Goal: Task Accomplishment & Management: Manage account settings

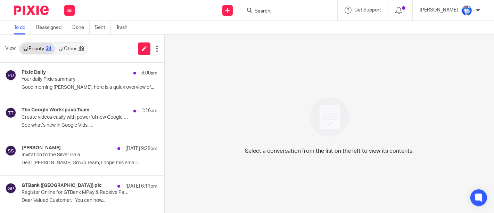
click at [75, 44] on link "Other 49" at bounding box center [71, 48] width 32 height 11
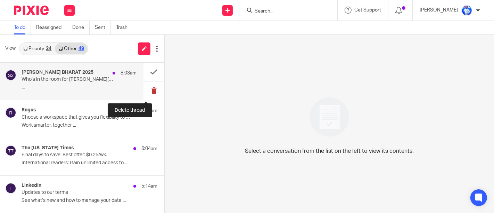
click at [143, 91] on button at bounding box center [153, 90] width 21 height 18
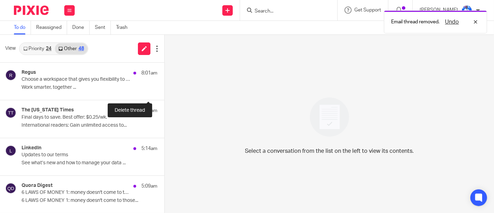
click at [164, 91] on button at bounding box center [167, 90] width 6 height 18
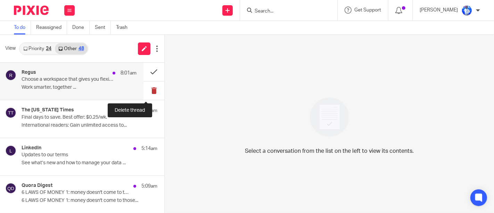
click at [148, 90] on button at bounding box center [153, 90] width 21 height 18
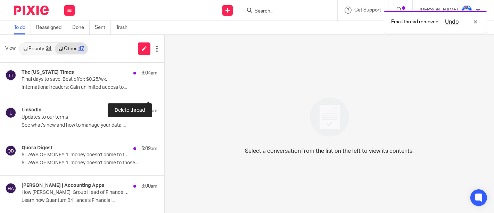
click at [164, 90] on button at bounding box center [167, 90] width 6 height 18
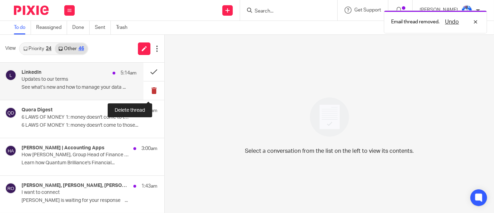
click at [146, 89] on button at bounding box center [153, 90] width 21 height 18
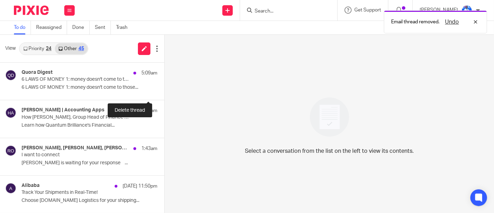
click at [164, 87] on button at bounding box center [167, 90] width 6 height 18
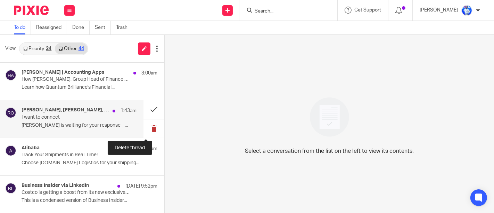
click at [150, 129] on button at bounding box center [153, 128] width 21 height 18
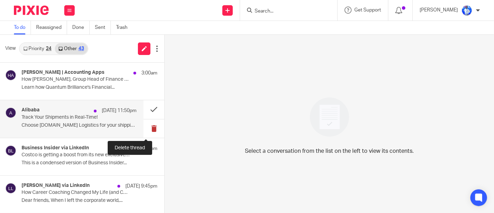
click at [148, 131] on button at bounding box center [153, 128] width 21 height 18
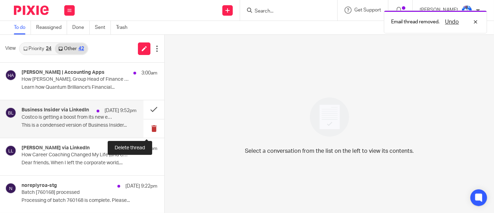
click at [144, 129] on button at bounding box center [153, 128] width 21 height 18
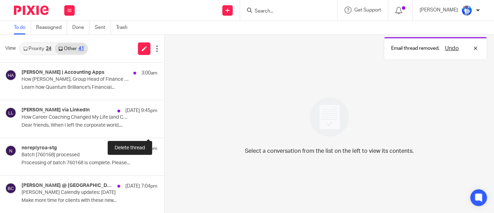
click at [164, 129] on button at bounding box center [167, 128] width 6 height 18
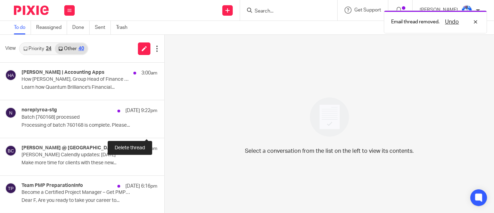
click at [164, 129] on button at bounding box center [167, 128] width 6 height 18
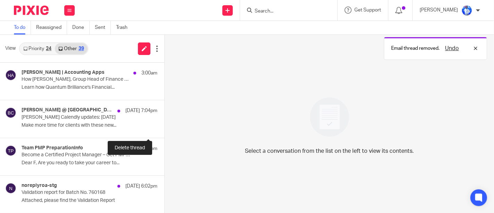
click at [164, 129] on button at bounding box center [167, 128] width 6 height 18
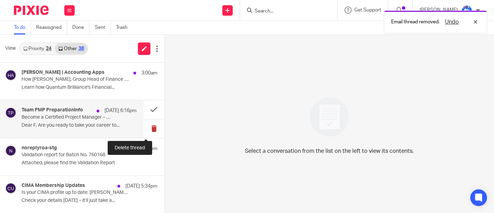
click at [149, 130] on button at bounding box center [153, 128] width 21 height 18
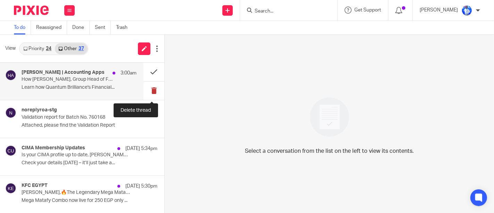
click at [152, 90] on button at bounding box center [153, 90] width 21 height 18
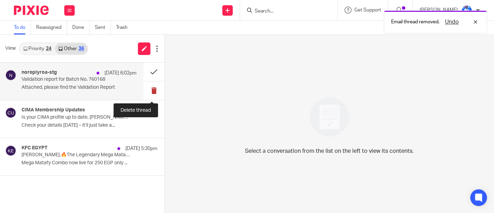
click at [152, 87] on button at bounding box center [153, 90] width 21 height 18
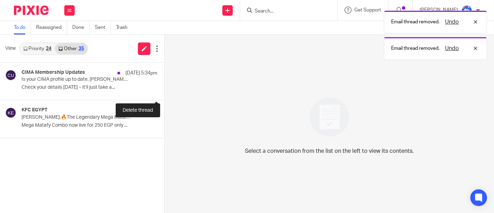
click at [164, 87] on button at bounding box center [167, 90] width 6 height 18
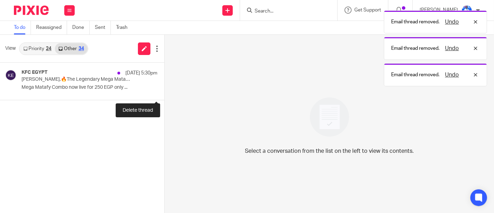
click at [164, 87] on button at bounding box center [167, 90] width 6 height 18
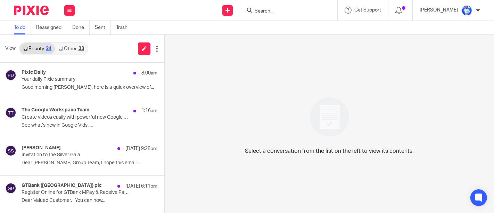
click at [71, 49] on link "Other 33" at bounding box center [71, 48] width 32 height 11
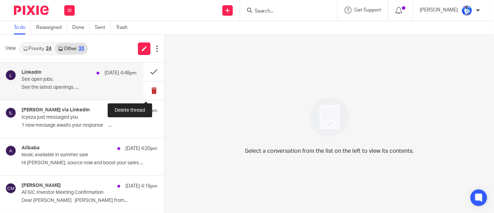
click at [147, 90] on button at bounding box center [153, 90] width 21 height 18
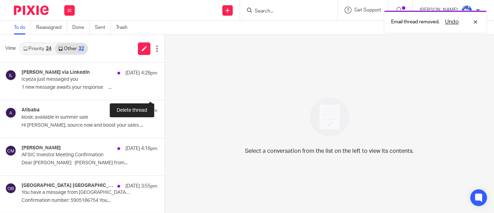
click at [164, 90] on button at bounding box center [167, 90] width 6 height 18
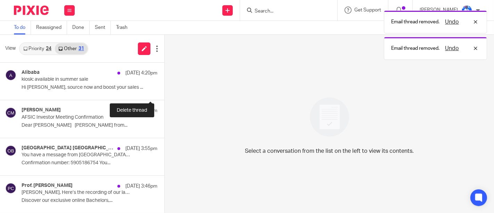
click at [164, 90] on button at bounding box center [167, 90] width 6 height 18
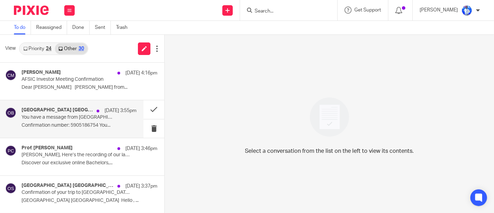
click at [117, 115] on div "Onomo Hotel Dar es Salaam through Booking.com 25 Sep 3:55pm You have a message …" at bounding box center [79, 118] width 115 height 23
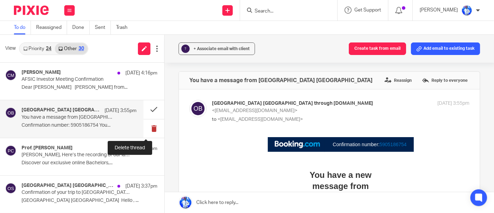
click at [147, 127] on button at bounding box center [153, 128] width 21 height 18
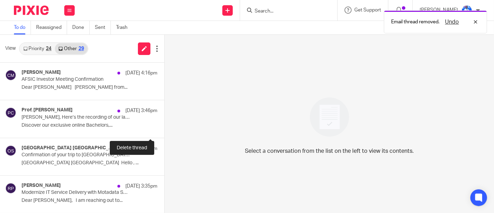
click at [164, 127] on button at bounding box center [167, 128] width 6 height 18
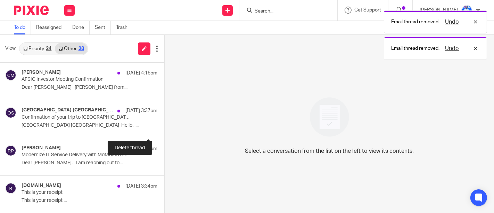
click at [164, 127] on button at bounding box center [167, 128] width 6 height 18
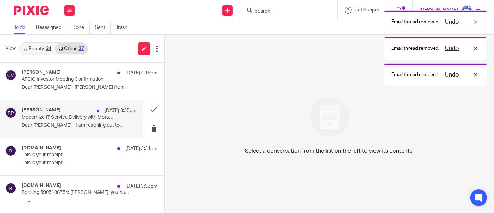
click at [105, 109] on p "25 Sep 3:35pm" at bounding box center [121, 110] width 32 height 7
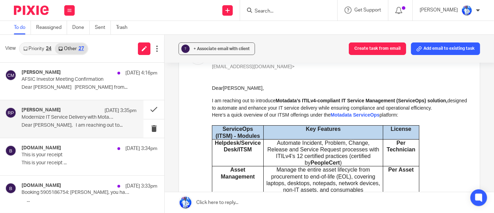
scroll to position [53, 0]
click at [151, 125] on button at bounding box center [153, 128] width 21 height 18
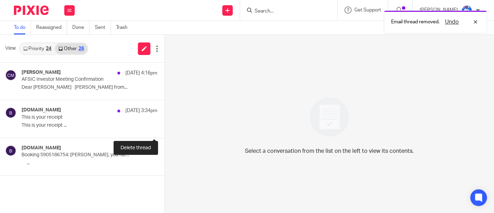
click at [164, 125] on button at bounding box center [167, 128] width 6 height 18
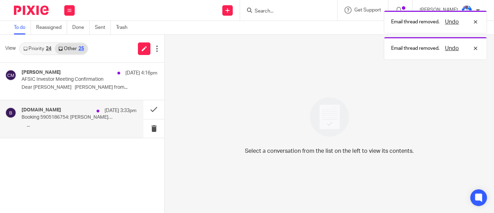
click at [115, 118] on div "Booking.com 25 Sep 3:33pm Booking 5905186754: Jean Felix, you have a Genius dis…" at bounding box center [79, 118] width 115 height 23
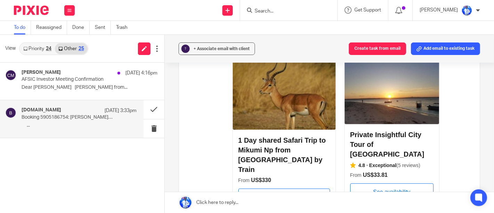
scroll to position [350, 0]
click at [151, 128] on button at bounding box center [153, 128] width 21 height 18
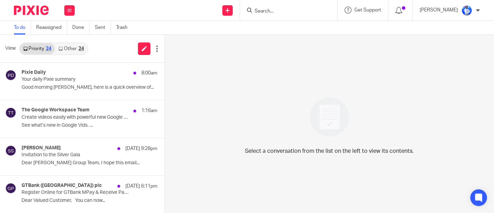
click at [73, 46] on link "Other 24" at bounding box center [71, 48] width 32 height 11
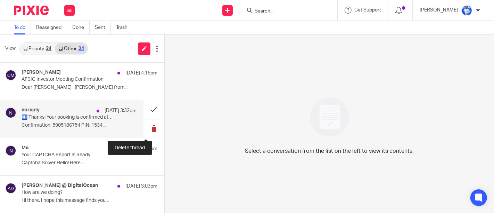
click at [149, 131] on button at bounding box center [153, 128] width 21 height 18
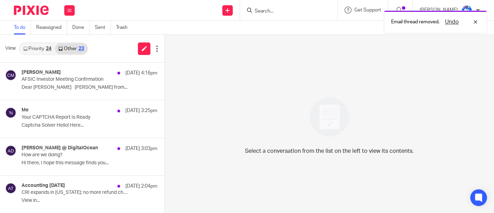
click at [108, 122] on p "Captcha Solver Hello! Here..." at bounding box center [90, 125] width 136 height 6
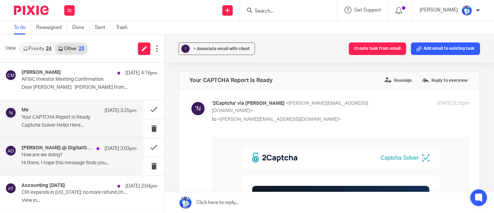
click at [123, 163] on p "Hi there, I hope this message finds you..." at bounding box center [79, 163] width 115 height 6
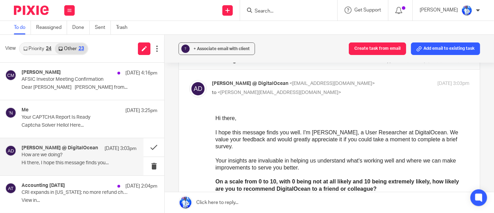
scroll to position [20, 0]
click at [144, 165] on button at bounding box center [153, 166] width 21 height 18
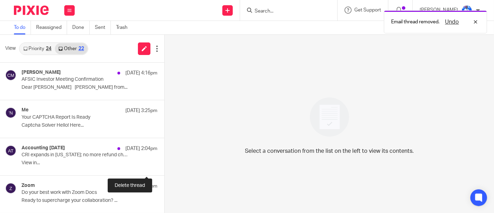
click at [164, 165] on button at bounding box center [167, 166] width 6 height 18
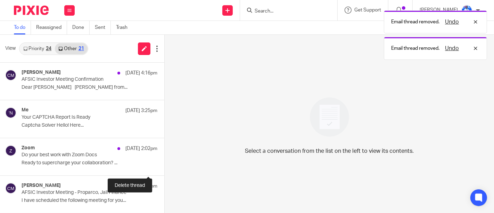
click at [164, 165] on button at bounding box center [167, 166] width 6 height 18
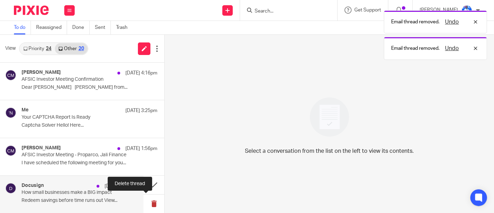
click at [147, 202] on button at bounding box center [153, 203] width 21 height 18
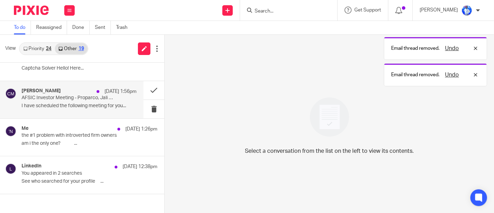
scroll to position [60, 0]
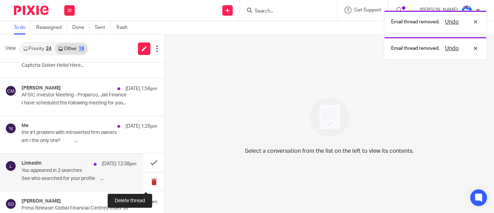
click at [147, 183] on button at bounding box center [153, 181] width 21 height 18
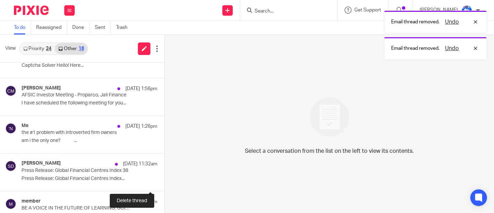
click at [164, 183] on button at bounding box center [167, 181] width 6 height 18
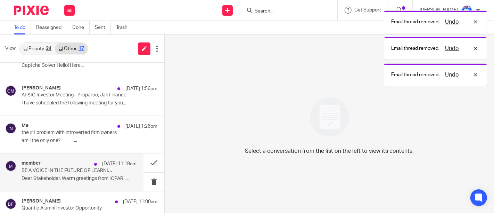
click at [102, 170] on p "BE A VOICE IN THE FUTURE OF LEARNING: GUIDE THE 2026 CPD CALENDAR" at bounding box center [68, 170] width 92 height 6
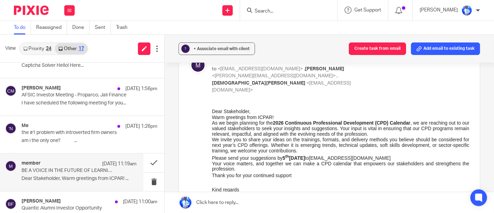
scroll to position [44, 0]
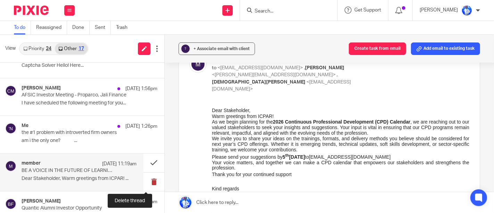
click at [148, 178] on button at bounding box center [153, 181] width 21 height 18
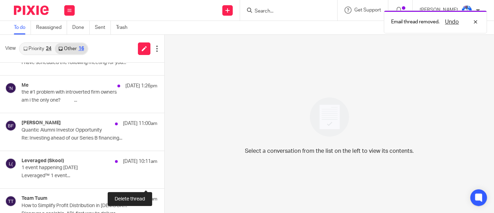
scroll to position [101, 0]
click at [164, 178] on button at bounding box center [167, 178] width 6 height 18
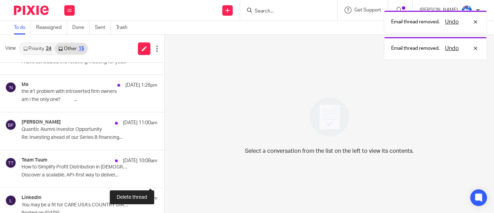
click at [164, 178] on button at bounding box center [167, 178] width 6 height 18
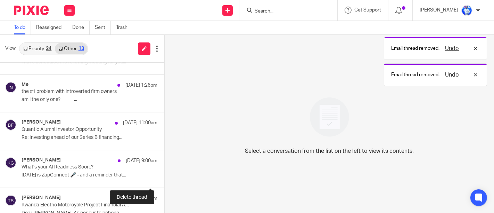
click at [164, 178] on button at bounding box center [167, 178] width 6 height 18
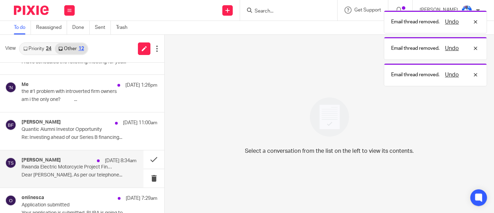
click at [97, 166] on p "Rwanda Electric Motorcycle Project Financial Advisory Meeting" at bounding box center [68, 167] width 92 height 6
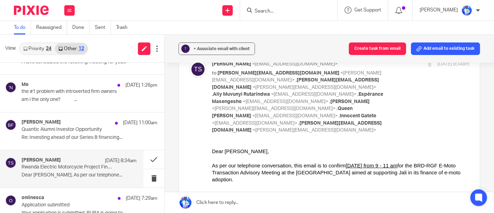
scroll to position [0, 0]
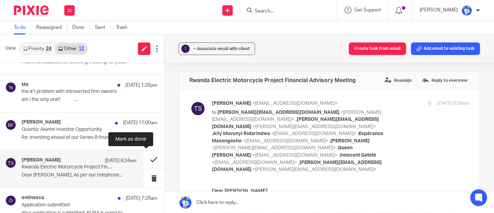
click at [143, 158] on button at bounding box center [153, 159] width 21 height 18
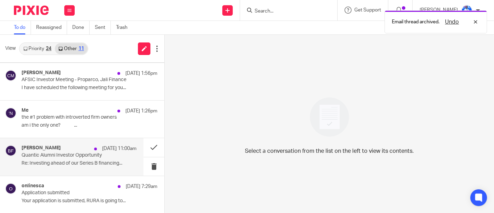
scroll to position [75, 0]
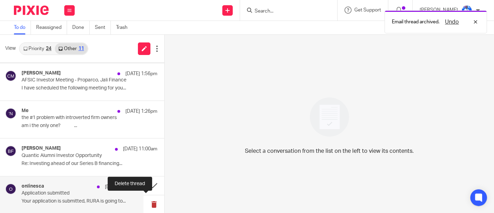
click at [144, 205] on button at bounding box center [153, 204] width 21 height 18
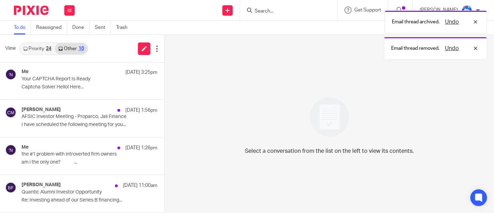
scroll to position [38, 0]
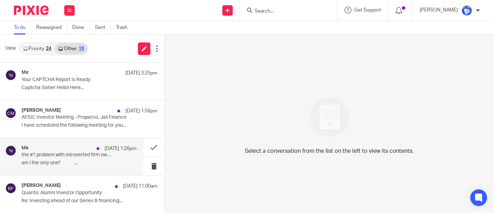
click at [111, 143] on div "Me 25 Sep 1:26pm the #1 problem with introverted firm owners am i the only one?…" at bounding box center [71, 156] width 143 height 37
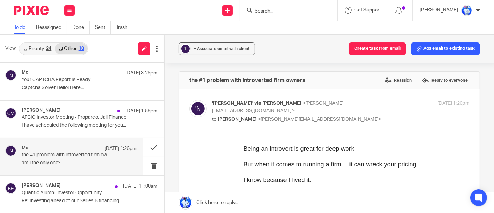
scroll to position [0, 0]
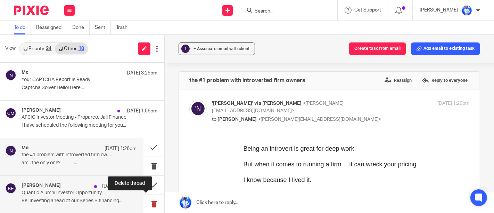
click at [147, 200] on button at bounding box center [153, 204] width 21 height 18
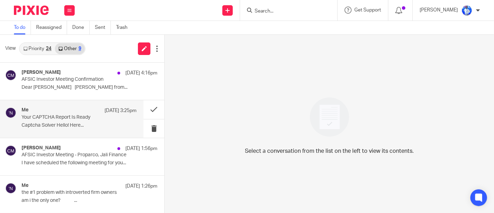
scroll to position [188, 0]
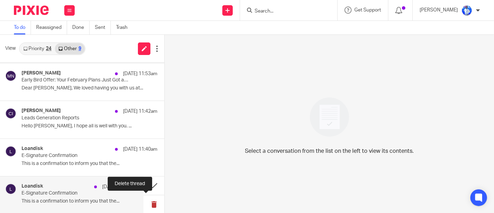
click at [147, 205] on button at bounding box center [153, 204] width 21 height 18
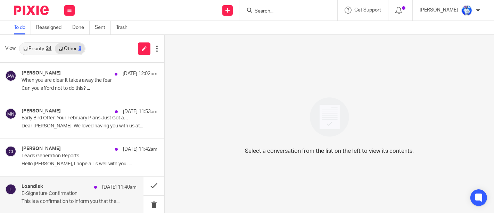
click at [92, 195] on p "E-Signature Confirmation" at bounding box center [68, 193] width 92 height 6
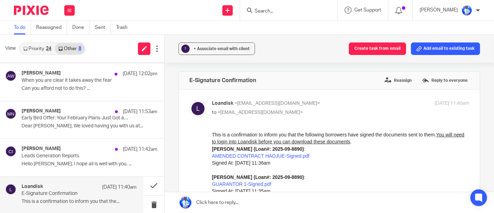
scroll to position [0, 0]
click at [144, 203] on button at bounding box center [153, 204] width 21 height 18
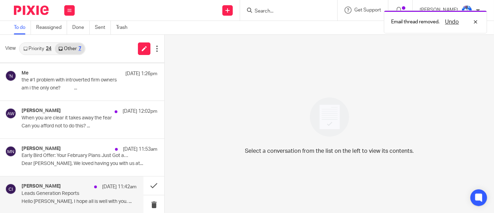
click at [98, 194] on p "Leads Generation Reports" at bounding box center [68, 193] width 92 height 6
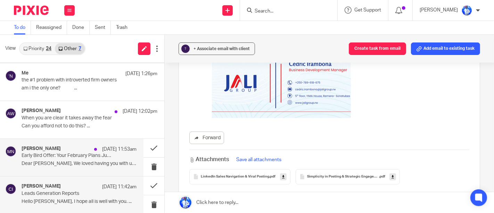
scroll to position [131, 0]
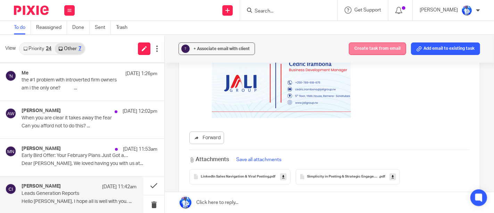
click at [360, 44] on button "Create task from email" at bounding box center [377, 48] width 57 height 13
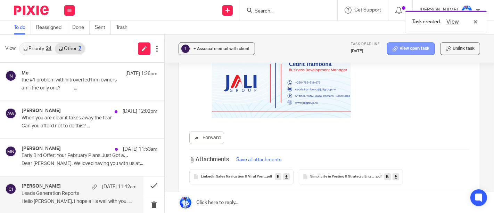
scroll to position [0, 0]
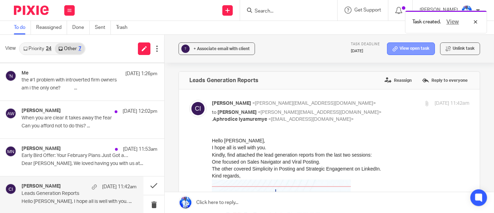
click at [398, 45] on link "View open task" at bounding box center [411, 48] width 48 height 13
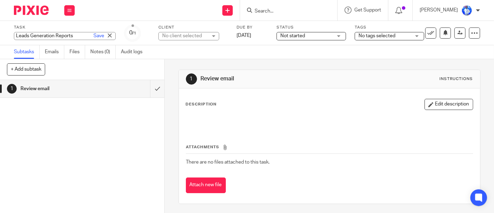
click at [15, 33] on div "Leads Generation Reports Save Leads Generation Reports" at bounding box center [65, 36] width 102 height 8
click at [17, 35] on input "Leads Generation Reports" at bounding box center [65, 36] width 102 height 8
type input "REVIEW: [PERSON_NAME]-Leads Generation Reports"
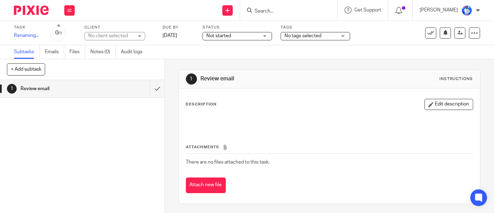
click at [157, 33] on div "Task REVIEW: [PERSON_NAME]-Leads Generation Reports Save Renaming... 0 /1 Clien…" at bounding box center [208, 33] width 388 height 17
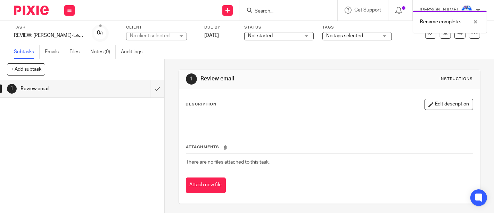
click at [151, 34] on div "No client selected" at bounding box center [152, 35] width 45 height 7
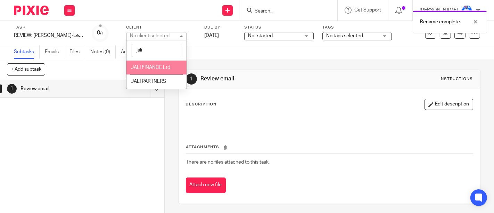
type input "jali"
click at [153, 71] on li "JALI FINANCE Ltd" at bounding box center [156, 67] width 60 height 14
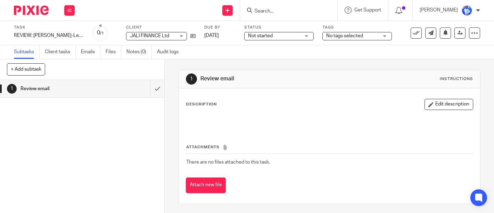
click at [70, 9] on icon at bounding box center [69, 10] width 4 height 4
click at [72, 39] on li "Email" at bounding box center [69, 43] width 18 height 10
click at [71, 41] on link "Email" at bounding box center [65, 42] width 11 height 5
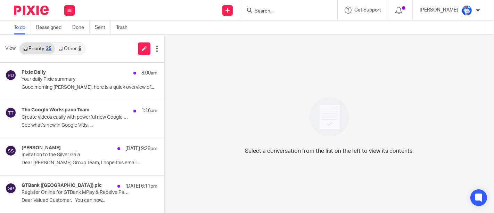
click at [67, 47] on link "Other 6" at bounding box center [70, 48] width 30 height 11
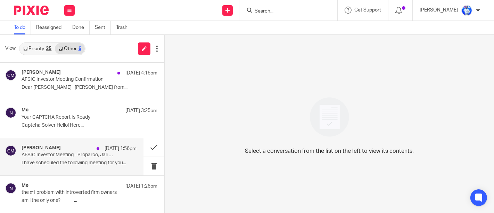
scroll to position [75, 0]
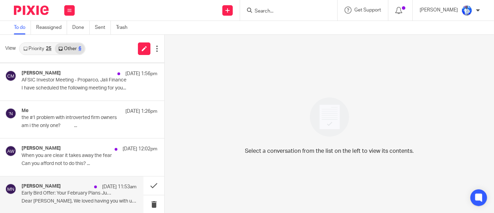
click at [94, 199] on p "Dear Felix, We loved having you with us at..." at bounding box center [79, 201] width 115 height 6
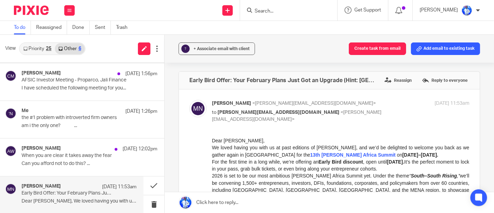
scroll to position [0, 0]
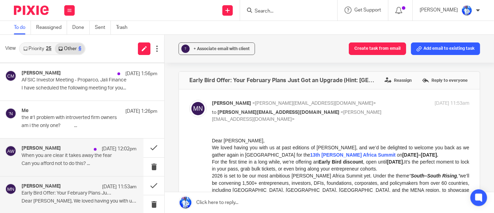
click at [109, 161] on p "Can you afford not to do this? ..." at bounding box center [79, 163] width 115 height 6
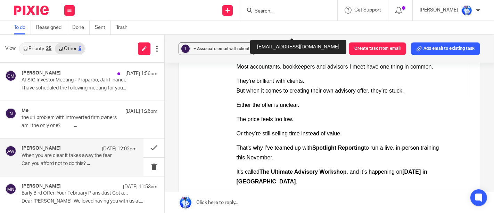
scroll to position [91, 0]
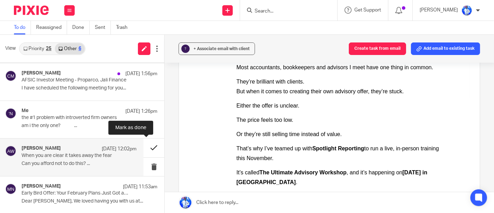
click at [145, 143] on button at bounding box center [153, 147] width 21 height 18
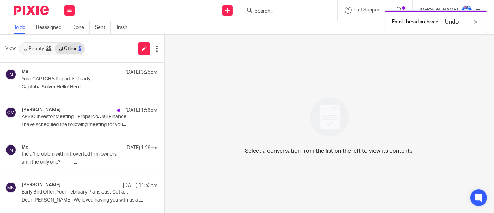
scroll to position [38, 0]
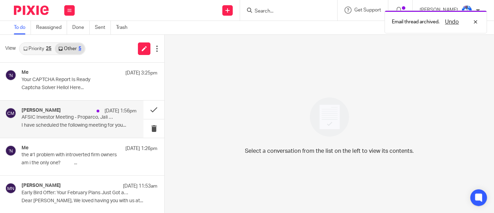
click at [94, 113] on div "25 Sep 1:56pm" at bounding box center [114, 110] width 43 height 7
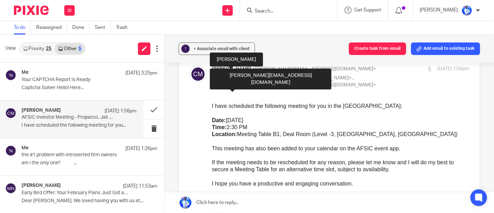
scroll to position [30, 0]
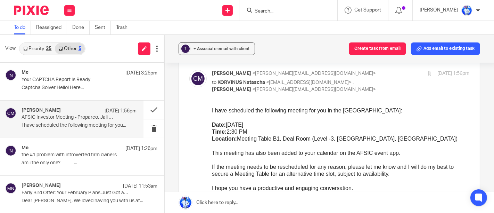
click at [269, 140] on span "Tuesday, 14th October Time: 2:30 PM Location: Meeting Table B1, Deal Room (Leve…" at bounding box center [335, 131] width 246 height 20
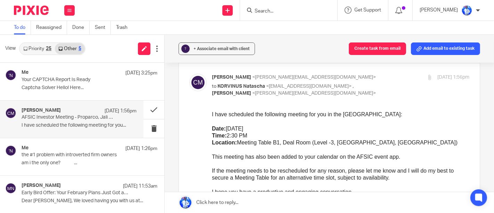
scroll to position [25, 0]
click at [145, 108] on button at bounding box center [153, 109] width 21 height 18
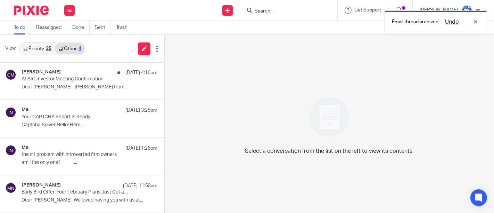
scroll to position [0, 0]
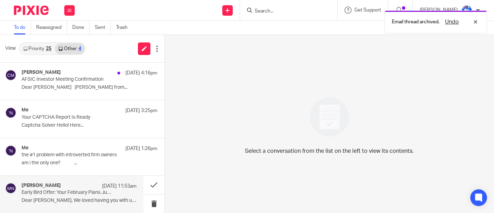
click at [69, 189] on p "Early Bird Offer: Your February Plans Just Got an Upgrade (Hint: Nairobi 👀)" at bounding box center [68, 192] width 92 height 6
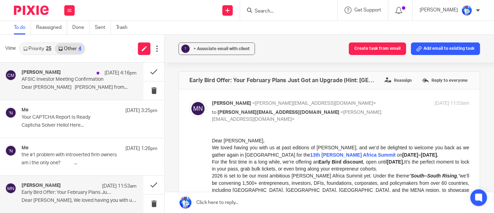
click at [101, 84] on div "Clare McCammon 25 Sep 4:16pm AFSIC Investor Meeting Confirmation Dear Felix Jen…" at bounding box center [79, 80] width 115 height 23
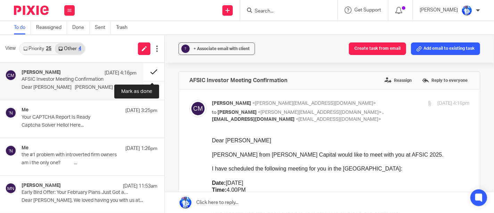
click at [154, 74] on button at bounding box center [153, 72] width 21 height 18
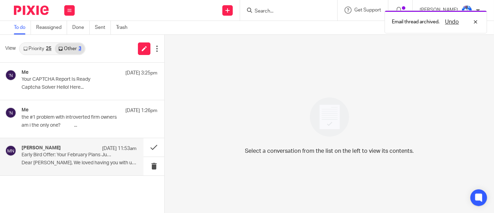
click at [87, 145] on div "Margaret Nakunza 25 Sep 11:53am" at bounding box center [79, 148] width 115 height 7
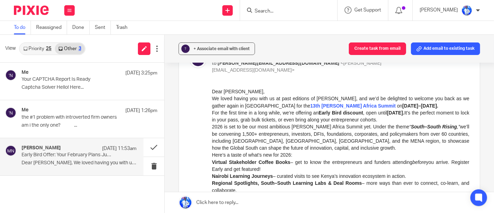
scroll to position [49, 0]
click at [153, 163] on button at bounding box center [153, 166] width 21 height 18
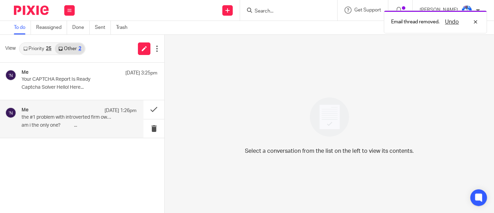
click at [63, 112] on div "Me 25 Sep 1:26pm" at bounding box center [79, 110] width 115 height 7
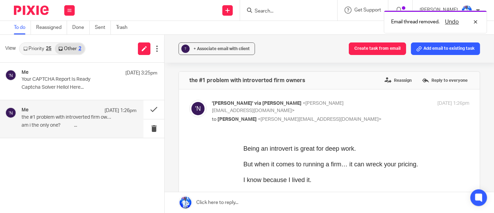
scroll to position [0, 0]
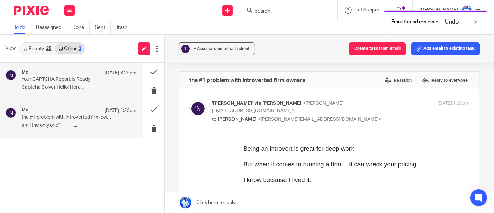
click at [71, 84] on p "Captcha Solver Hello! Here..." at bounding box center [79, 87] width 115 height 6
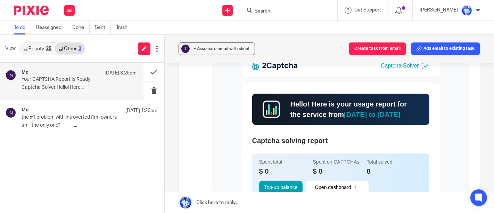
scroll to position [96, 0]
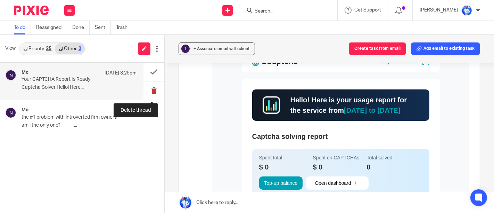
click at [155, 89] on button at bounding box center [153, 90] width 21 height 18
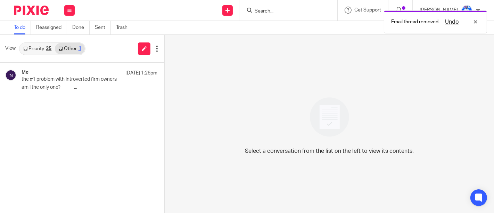
click at [48, 45] on link "Priority 25" at bounding box center [37, 48] width 35 height 11
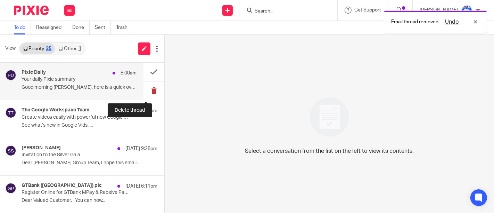
click at [150, 91] on button at bounding box center [153, 90] width 21 height 18
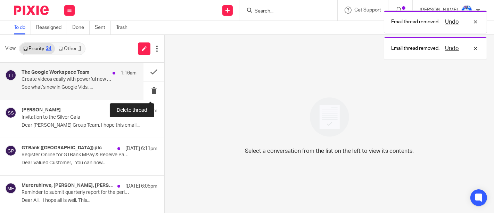
drag, startPoint x: 150, startPoint y: 91, endPoint x: 94, endPoint y: 77, distance: 57.0
click at [94, 77] on p "Create videos easily with powerful new Google Vids features" at bounding box center [68, 79] width 92 height 6
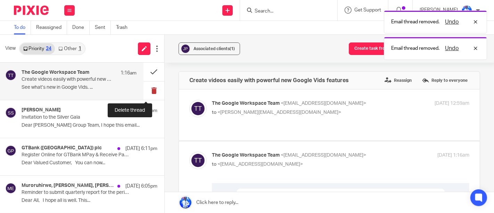
scroll to position [0, 0]
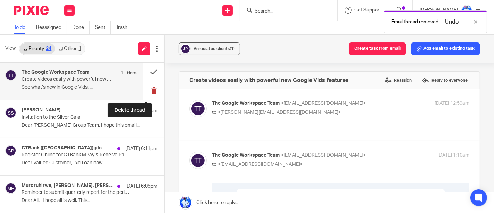
click at [146, 90] on button at bounding box center [153, 90] width 21 height 18
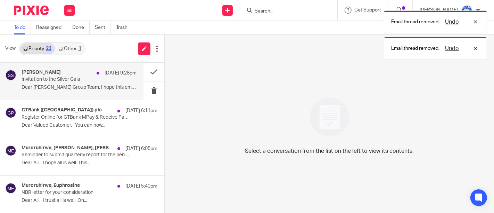
click at [101, 82] on p "Invitation to the Silver Gala" at bounding box center [68, 79] width 92 height 6
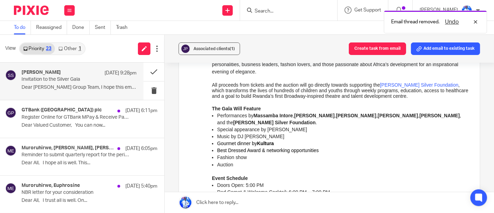
scroll to position [113, 0]
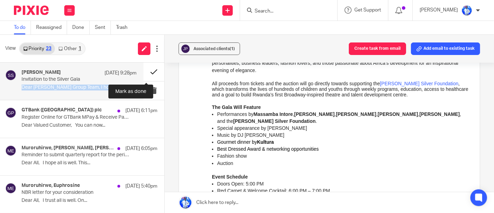
drag, startPoint x: 103, startPoint y: 78, endPoint x: 147, endPoint y: 74, distance: 44.0
click at [147, 74] on div "Sherrie Silver 25 Sep 9:28pm Invitation to the Silver Gala Dear Jali Group Team…" at bounding box center [82, 82] width 164 height 38
click at [147, 74] on button at bounding box center [153, 72] width 21 height 18
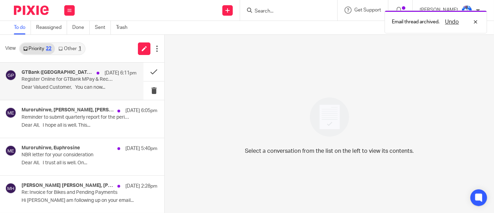
click at [101, 82] on p "Register Online for GTBank MPay & Receive Payments at 0% Charge" at bounding box center [68, 79] width 92 height 6
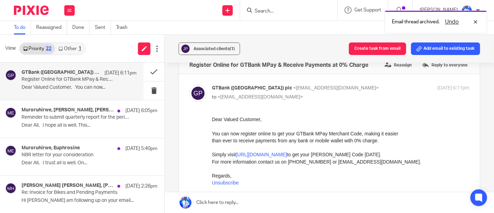
scroll to position [16, 0]
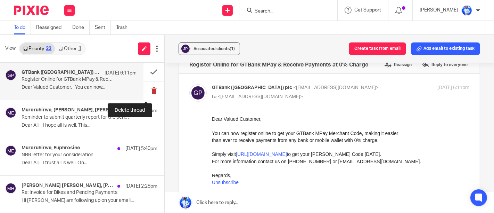
click at [147, 87] on button at bounding box center [153, 90] width 21 height 18
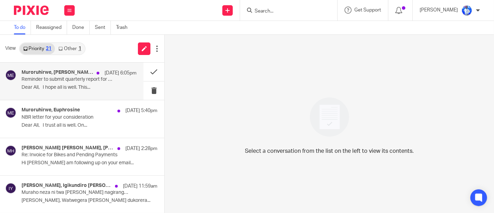
click at [100, 78] on p "Reminder to submit quarterly report for the period ended 30/06/2025" at bounding box center [68, 79] width 92 height 6
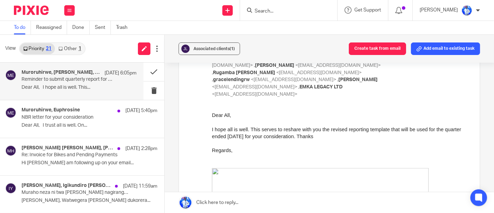
scroll to position [627, 0]
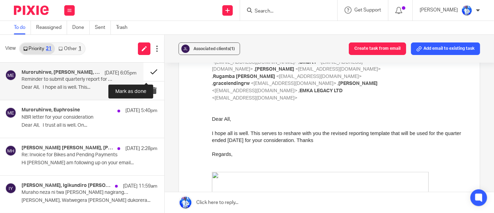
click at [150, 69] on button at bounding box center [153, 72] width 21 height 18
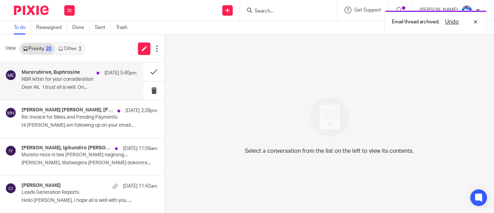
click at [99, 83] on div "Muroruhirwe, Euphrosine 25 Sep 5:40pm NBR letter for your consideration Dear Al…" at bounding box center [79, 80] width 115 height 23
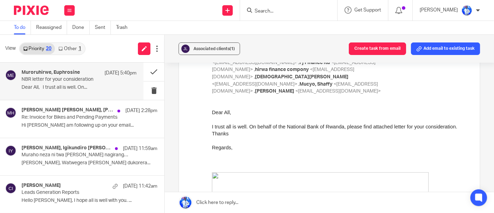
scroll to position [249, 0]
click at [149, 72] on button at bounding box center [153, 72] width 21 height 18
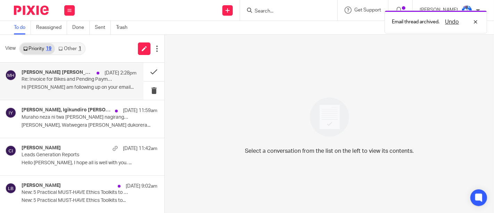
click at [94, 76] on p "Re: Invoice for Bikes and Pending Payments" at bounding box center [68, 79] width 92 height 6
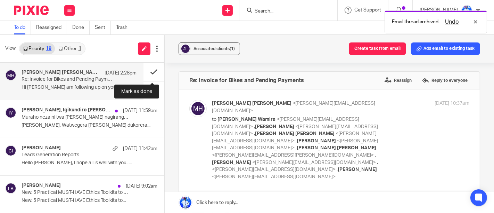
scroll to position [0, 0]
click at [150, 72] on button at bounding box center [153, 72] width 21 height 18
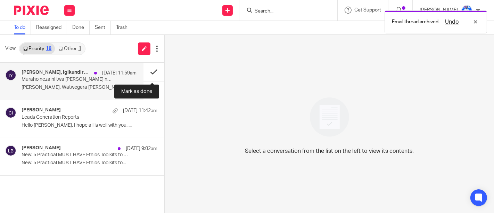
click at [151, 72] on button at bounding box center [153, 72] width 21 height 18
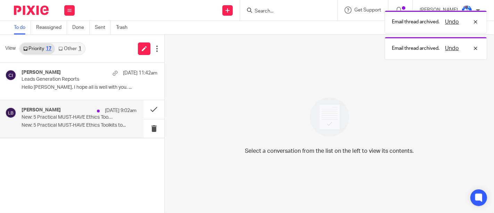
click at [121, 125] on p "New: 5 Practical MUST-HAVE Ethics Toolkits to..." at bounding box center [79, 125] width 115 height 6
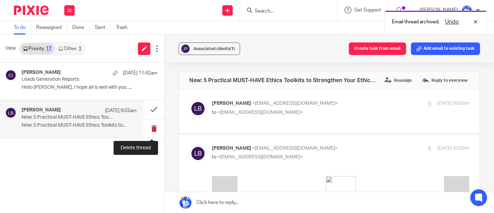
click at [153, 129] on button at bounding box center [153, 128] width 21 height 18
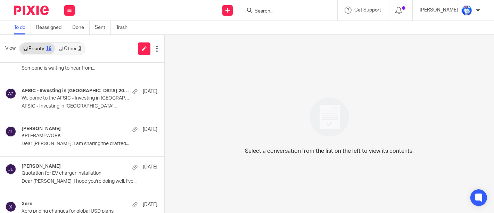
scroll to position [451, 0]
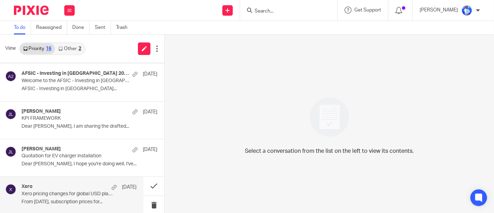
click at [55, 192] on p "Xero pricing changes for global USD plans" at bounding box center [68, 194] width 92 height 6
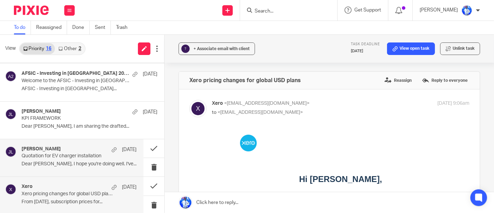
scroll to position [0, 0]
click at [61, 148] on h4 "[PERSON_NAME]" at bounding box center [41, 149] width 39 height 6
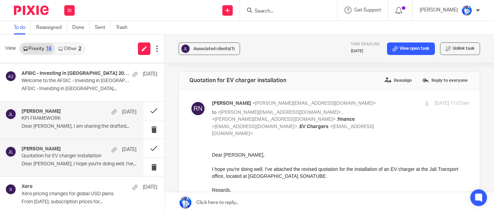
click at [59, 124] on p "Dear [PERSON_NAME], I am sharing the drafted..." at bounding box center [79, 126] width 115 height 6
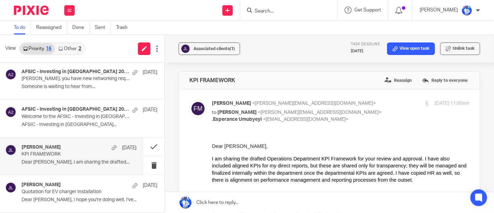
scroll to position [413, 0]
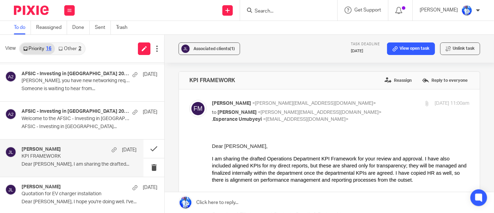
click at [59, 124] on p "AFSIC - Investing in [GEOGRAPHIC_DATA]..." at bounding box center [90, 127] width 136 height 6
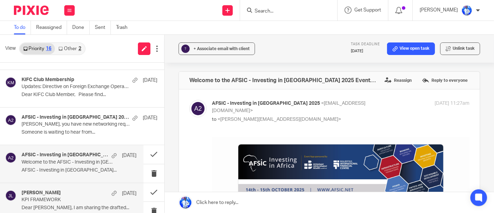
scroll to position [368, 0]
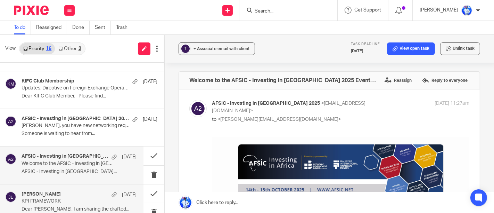
click at [59, 124] on p "[PERSON_NAME], you have new networking requests" at bounding box center [76, 126] width 109 height 6
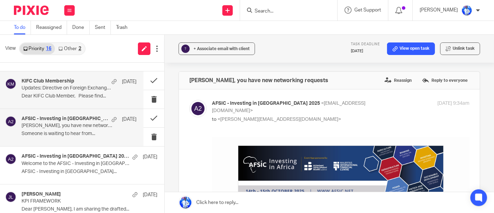
scroll to position [0, 0]
click at [61, 98] on p "Dear KIFC Club Member, Please find..." at bounding box center [79, 96] width 115 height 6
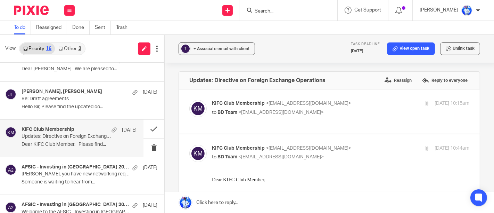
scroll to position [318, 0]
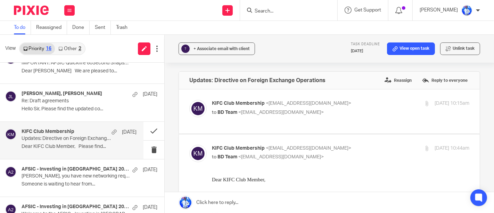
click at [61, 98] on p "Re: Draft agreements" at bounding box center [76, 101] width 109 height 6
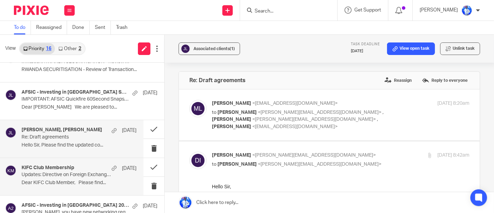
scroll to position [279, 0]
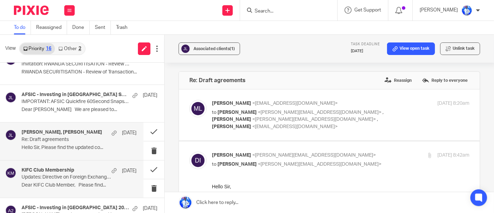
click at [61, 99] on p "IMPORTANT: AFSIC Quickfire 60Second Snapshots Format" at bounding box center [76, 102] width 109 height 6
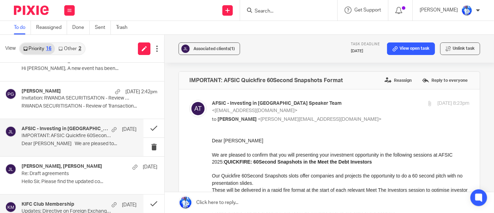
scroll to position [244, 0]
click at [61, 98] on p "Invitation: RWANDA SECURITISATION - Review of Transaction Mandates @ [DATE] 9am…" at bounding box center [76, 99] width 109 height 6
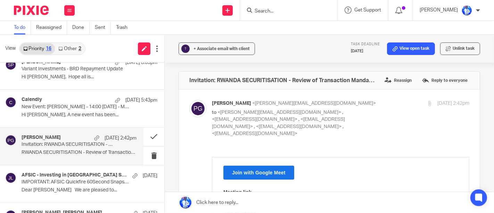
scroll to position [198, 0]
click at [61, 98] on div "Calendly [DATE] 5:43pm" at bounding box center [90, 100] width 136 height 7
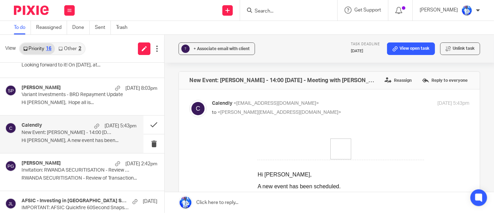
scroll to position [170, 0]
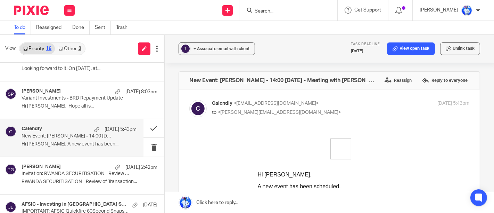
click at [61, 98] on p "Variant Investments - BRD Repayment Update" at bounding box center [76, 98] width 109 height 6
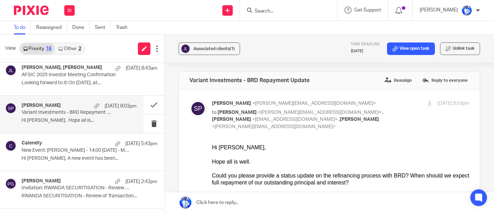
scroll to position [145, 0]
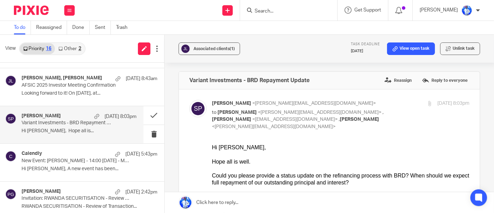
click at [61, 98] on div "Tobias Ruckstuhl, Clare McCammon 24 Sep 8:43am AFSIC 2025 Investor Meeting Conf…" at bounding box center [90, 86] width 136 height 23
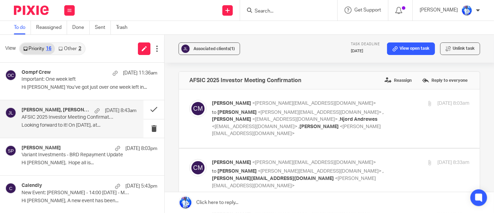
scroll to position [112, 0]
click at [61, 98] on div "Oompf Crew 24 Sep 11:36am Important: One week left Hi Felix You’ve got just ove…" at bounding box center [82, 81] width 164 height 37
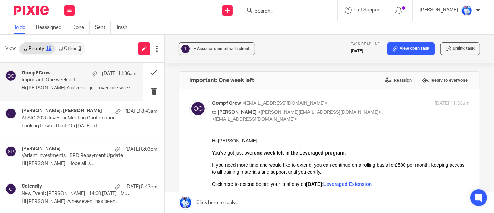
scroll to position [0, 0]
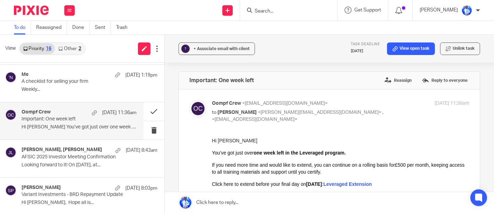
click at [61, 98] on div "Me 24 Sep 1:19pm A checklist for selling your firm Weekly..." at bounding box center [82, 83] width 164 height 37
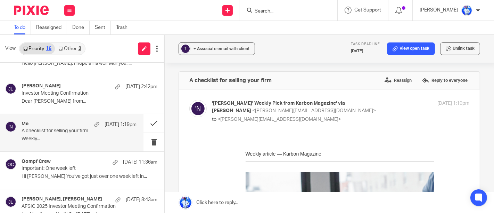
click at [61, 98] on p "Dear Felix Alexander Raia from..." at bounding box center [90, 101] width 136 height 6
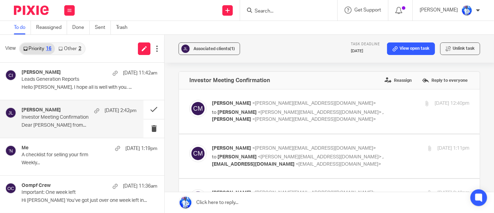
click at [61, 98] on div "Cedric Irambona 25 Sep 11:42am Leads Generation Reports Hello Felix, I hope all…" at bounding box center [82, 81] width 164 height 37
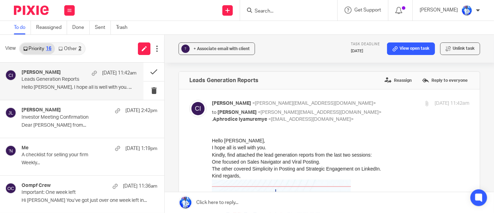
click at [74, 49] on link "Other 2" at bounding box center [70, 48] width 30 height 11
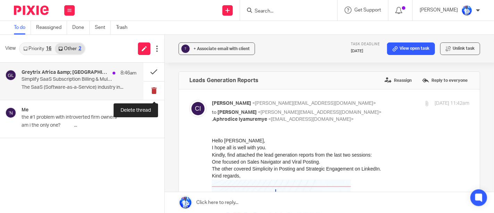
click at [151, 93] on button at bounding box center [153, 90] width 21 height 18
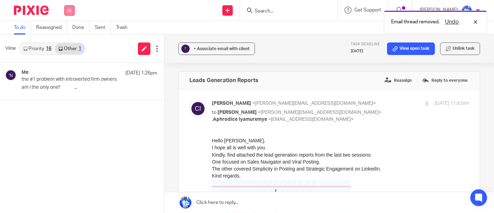
click at [67, 9] on icon at bounding box center [69, 10] width 4 height 4
click at [66, 30] on link "Work" at bounding box center [65, 32] width 11 height 5
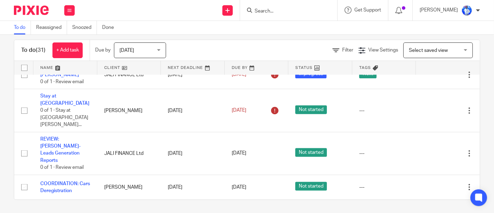
scroll to position [765, 0]
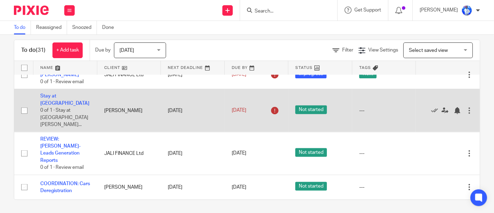
click at [466, 114] on div at bounding box center [469, 110] width 7 height 7
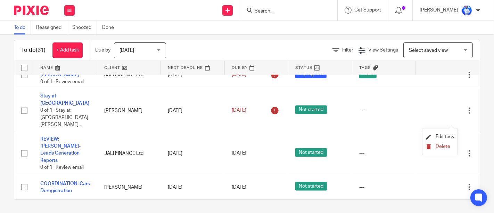
click at [434, 147] on button "Delete" at bounding box center [440, 147] width 28 height 6
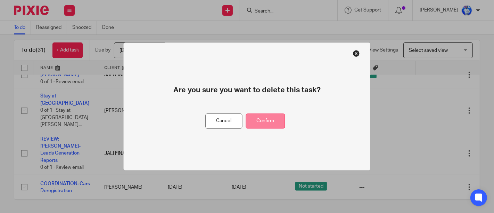
click at [280, 118] on button "Confirm" at bounding box center [265, 121] width 39 height 15
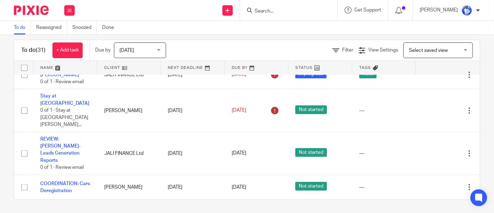
scroll to position [726, 0]
